Goal: Task Accomplishment & Management: Manage account settings

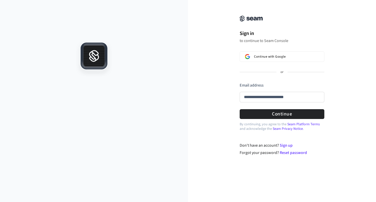
type input "**********"
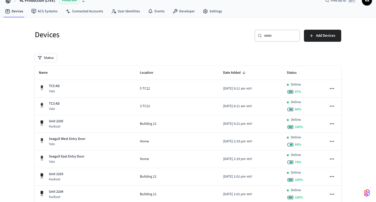
scroll to position [10, 0]
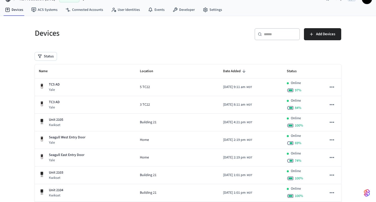
click at [268, 38] on div "​ ​" at bounding box center [277, 34] width 45 height 12
paste input "******"
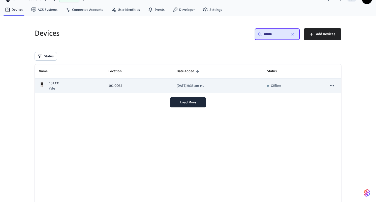
type input "******"
click at [60, 85] on div "101 CO Yale" at bounding box center [70, 86] width 62 height 10
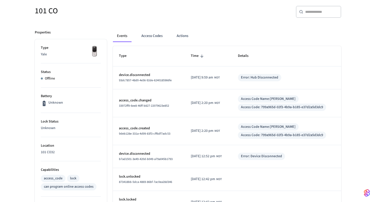
scroll to position [35, 0]
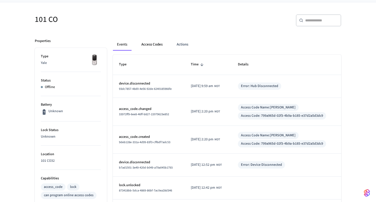
click at [152, 45] on button "Access Codes" at bounding box center [151, 45] width 29 height 12
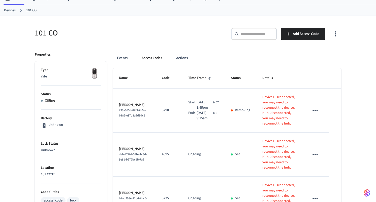
scroll to position [20, 0]
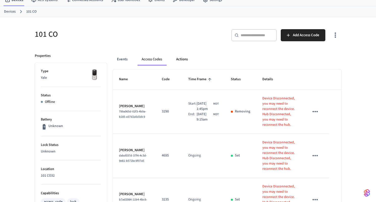
click at [187, 60] on button "Actions" at bounding box center [182, 59] width 20 height 12
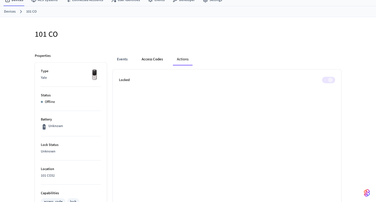
click at [152, 60] on button "Access Codes" at bounding box center [152, 59] width 29 height 12
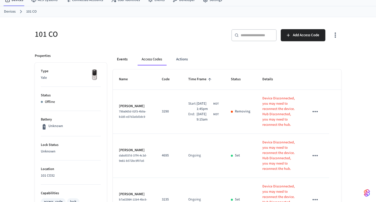
click at [121, 59] on button "Events" at bounding box center [122, 59] width 19 height 12
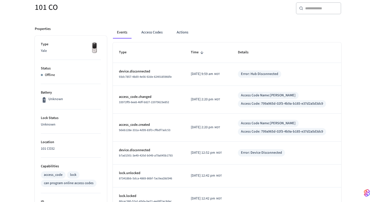
scroll to position [50, 0]
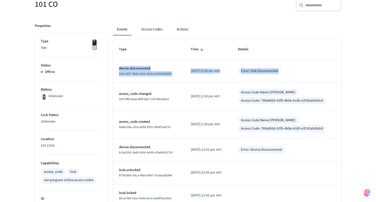
drag, startPoint x: 117, startPoint y: 68, endPoint x: 292, endPoint y: 71, distance: 175.5
click at [292, 71] on tr "device.disconnected 93dc7857-48d0-4e56-92de-6240185966fe [DATE] 9:59 am MDT Err…" at bounding box center [227, 71] width 228 height 23
copy tr "device.disconnected 93dc7857-48d0-4e56-92de-6240185966fe [DATE] 9:59 am MDT Err…"
click at [185, 30] on button "Actions" at bounding box center [183, 29] width 20 height 12
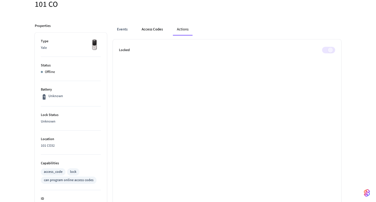
click at [154, 32] on button "Access Codes" at bounding box center [152, 29] width 29 height 12
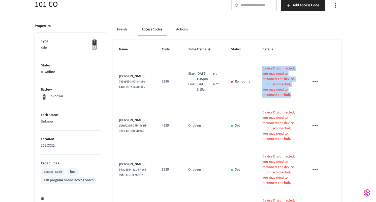
drag, startPoint x: 260, startPoint y: 69, endPoint x: 289, endPoint y: 96, distance: 39.3
click at [289, 96] on div "Device Disconnected, you may need to reconnect the device. Hub Disconnected, yo…" at bounding box center [279, 82] width 35 height 32
click at [315, 79] on icon "sticky table" at bounding box center [315, 82] width 8 height 8
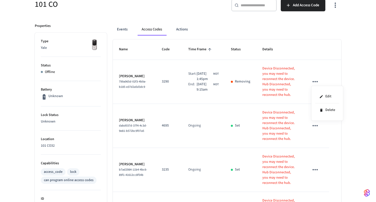
click at [252, 73] on div at bounding box center [188, 101] width 376 height 202
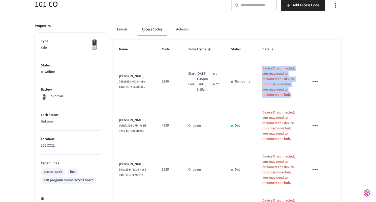
drag, startPoint x: 260, startPoint y: 67, endPoint x: 281, endPoint y: 97, distance: 37.2
click at [281, 98] on div "Device Disconnected, you may need to reconnect the device. Hub Disconnected, yo…" at bounding box center [279, 82] width 35 height 32
copy div "Device Disconnected, you may need to reconnect the device. Hub Disconnected, yo…"
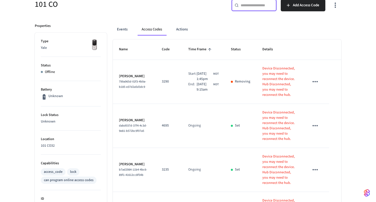
click at [252, 5] on input "text" at bounding box center [257, 5] width 33 height 5
paste input "******"
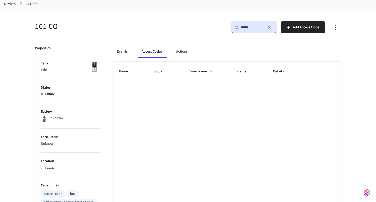
scroll to position [0, 0]
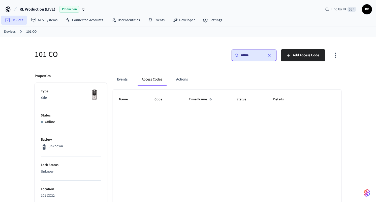
type input "******"
click at [17, 20] on link "Devices" at bounding box center [14, 20] width 26 height 9
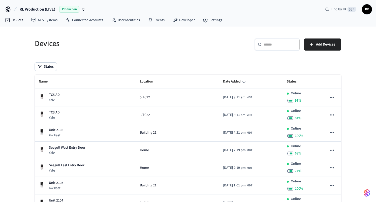
click at [269, 40] on div "​ ​" at bounding box center [277, 45] width 45 height 12
paste input "******"
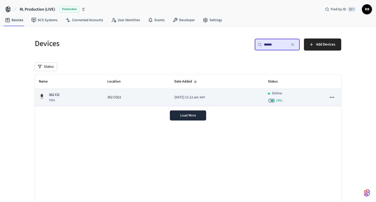
type input "******"
click at [51, 95] on p "302 CO" at bounding box center [54, 95] width 10 height 5
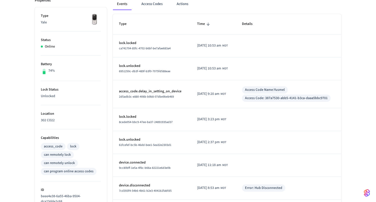
scroll to position [51, 0]
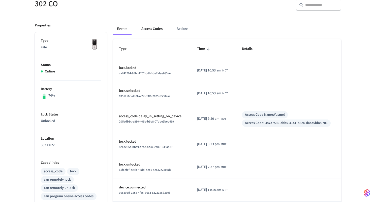
click at [158, 28] on button "Access Codes" at bounding box center [151, 29] width 29 height 12
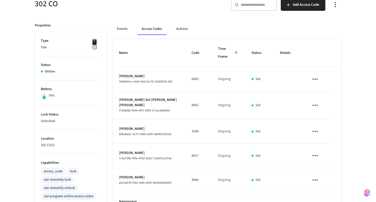
click at [242, 6] on input "text" at bounding box center [257, 4] width 33 height 5
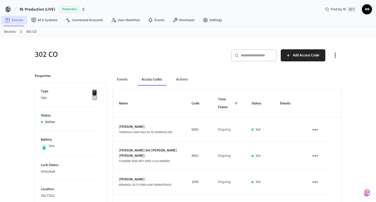
click at [20, 20] on link "Devices" at bounding box center [14, 20] width 26 height 9
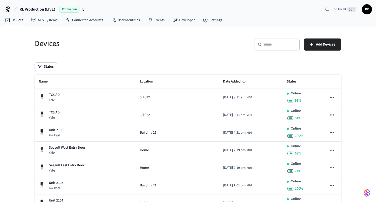
click at [266, 47] on div "​ ​" at bounding box center [277, 45] width 45 height 12
paste input "*******"
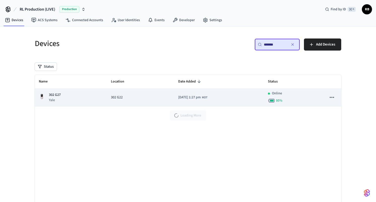
type input "*******"
click at [178, 96] on span "[DATE] 1:27 pm" at bounding box center [189, 97] width 23 height 5
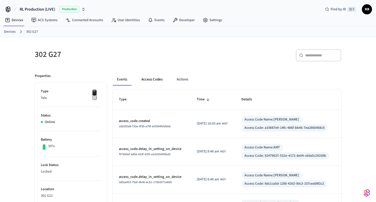
click at [152, 78] on button "Access Codes" at bounding box center [151, 80] width 29 height 12
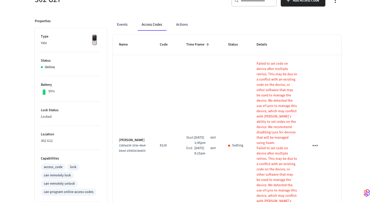
scroll to position [55, 0]
click at [123, 25] on button "Events" at bounding box center [122, 24] width 19 height 12
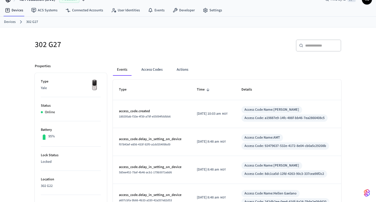
scroll to position [0, 0]
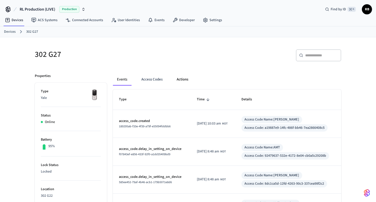
click at [180, 79] on button "Actions" at bounding box center [183, 80] width 20 height 12
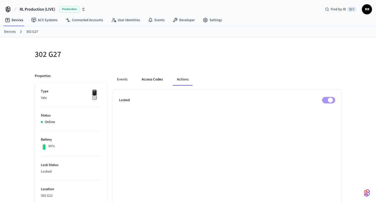
click at [157, 79] on button "Access Codes" at bounding box center [152, 80] width 29 height 12
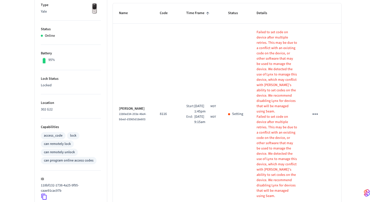
scroll to position [87, 0]
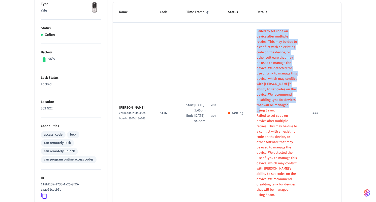
drag, startPoint x: 255, startPoint y: 32, endPoint x: 287, endPoint y: 105, distance: 79.5
click at [287, 105] on p "Failed to set code on device after multiple retries. This may be due to a confl…" at bounding box center [277, 71] width 41 height 85
copy p "Failed to set code on device after multiple retries. This may be due to a confl…"
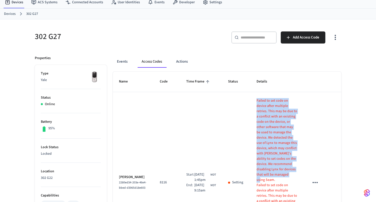
scroll to position [0, 0]
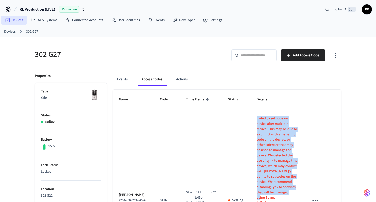
click at [13, 18] on link "Devices" at bounding box center [14, 20] width 26 height 9
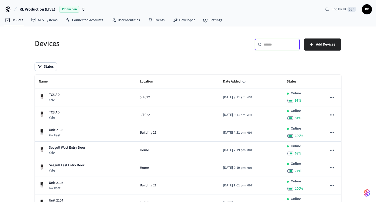
click at [271, 46] on input "text" at bounding box center [280, 44] width 33 height 5
paste input "********"
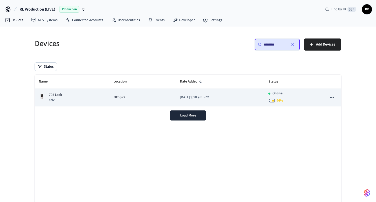
type input "********"
click at [55, 94] on p "702 Lock" at bounding box center [55, 95] width 13 height 5
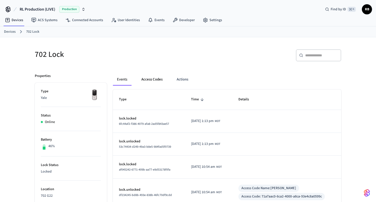
click at [151, 80] on button "Access Codes" at bounding box center [151, 80] width 29 height 12
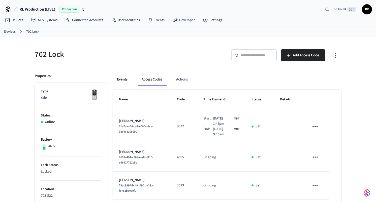
click at [122, 79] on button "Events" at bounding box center [122, 80] width 19 height 12
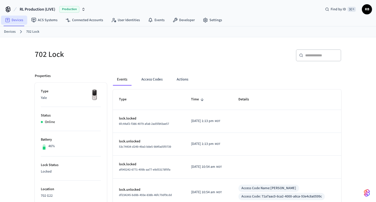
click at [13, 21] on link "Devices" at bounding box center [14, 20] width 26 height 9
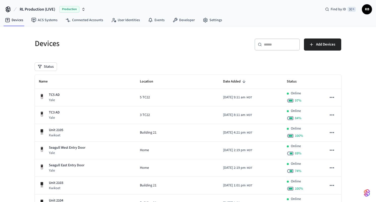
click at [282, 46] on input "text" at bounding box center [280, 44] width 33 height 5
paste input "*******"
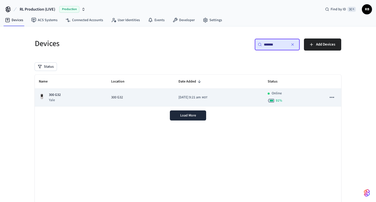
type input "*******"
click at [55, 95] on p "300 G32" at bounding box center [55, 95] width 12 height 5
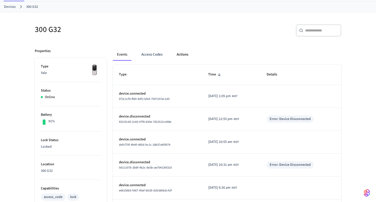
scroll to position [24, 0]
drag, startPoint x: 199, startPoint y: 120, endPoint x: 266, endPoint y: 118, distance: 67.3
click at [266, 118] on tr "device.disconnected 93215c60-2c83-47f8-b93e-7822512cd48e [DATE] 12:55 pm MDT Er…" at bounding box center [227, 120] width 228 height 23
click at [154, 57] on button "Access Codes" at bounding box center [151, 55] width 29 height 12
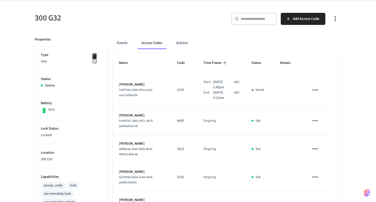
scroll to position [31, 0]
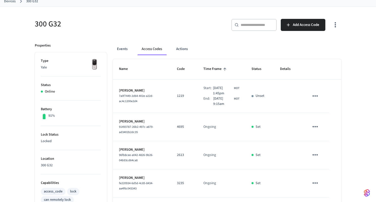
click at [177, 97] on p "1219" at bounding box center [184, 96] width 14 height 5
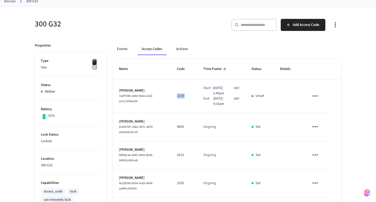
click at [186, 87] on td "1219" at bounding box center [184, 97] width 26 height 34
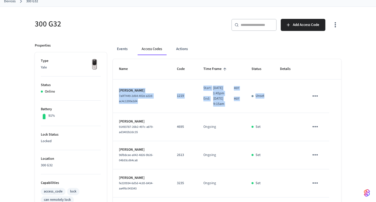
drag, startPoint x: 117, startPoint y: 91, endPoint x: 291, endPoint y: 107, distance: 174.3
click at [291, 107] on tr "[PERSON_NAME] 7a0f7449-2d64-402e-a22d-ac4c1200e2d4 1219 Start: [DATE] 1:45pm MD…" at bounding box center [227, 97] width 228 height 34
copy tr "[PERSON_NAME] 7a0f7449-2d64-402e-a22d-ac4c1200e2d4 1219 Start: [DATE] 1:45pm MD…"
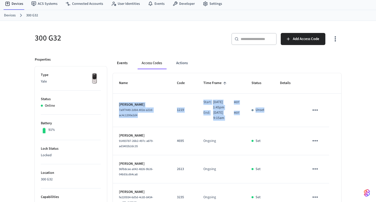
click at [125, 63] on button "Events" at bounding box center [122, 63] width 19 height 12
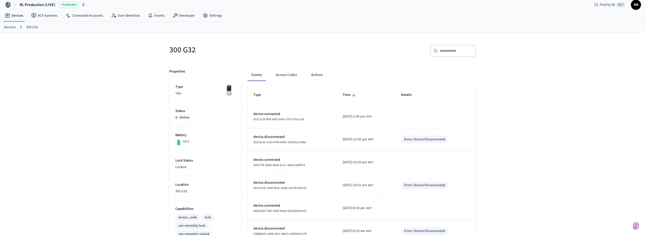
scroll to position [0, 0]
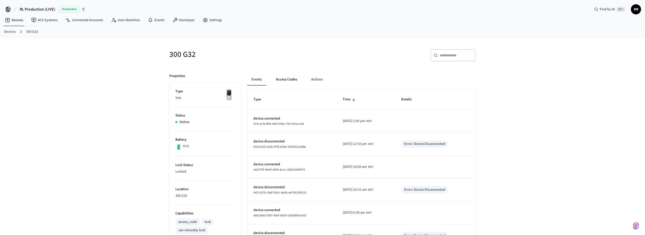
click at [286, 78] on button "Access Codes" at bounding box center [286, 80] width 29 height 12
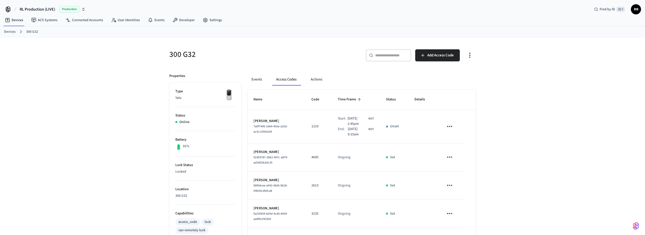
drag, startPoint x: 369, startPoint y: 136, endPoint x: 252, endPoint y: 115, distance: 118.6
click at [252, 115] on tr "[PERSON_NAME] 7a0f7449-2d64-402e-a22d-ac4c1200e2d4 1219 Start: [DATE] 1:45pm MD…" at bounding box center [362, 127] width 228 height 34
copy tr "[PERSON_NAME] 7a0f7449-2d64-402e-a22d-ac4c1200e2d4 1219 Start: [DATE] 1:45pm MD…"
